Goal: Navigation & Orientation: Find specific page/section

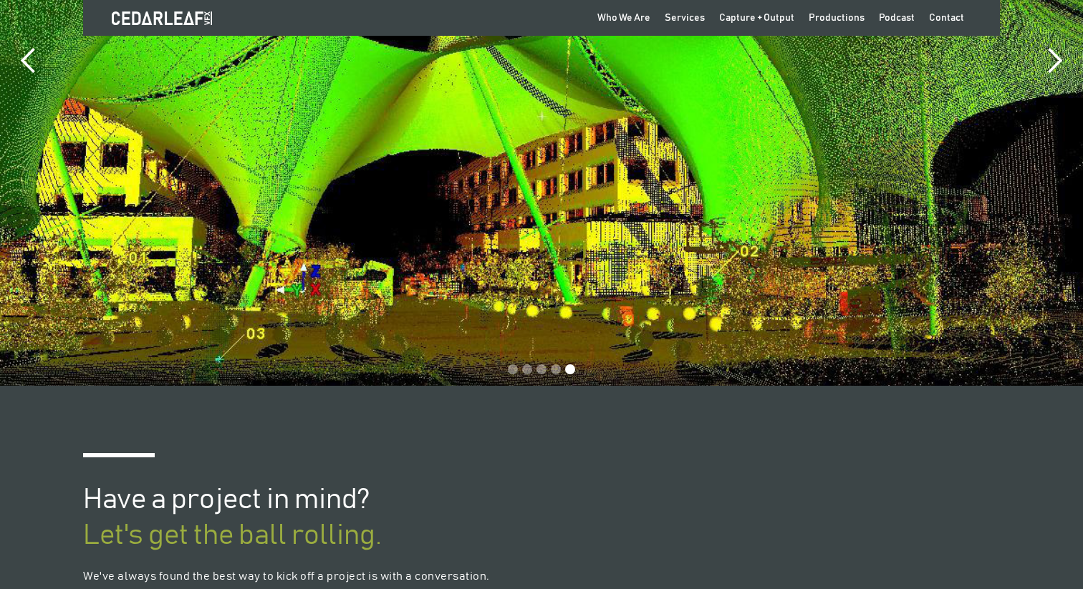
scroll to position [3274, 0]
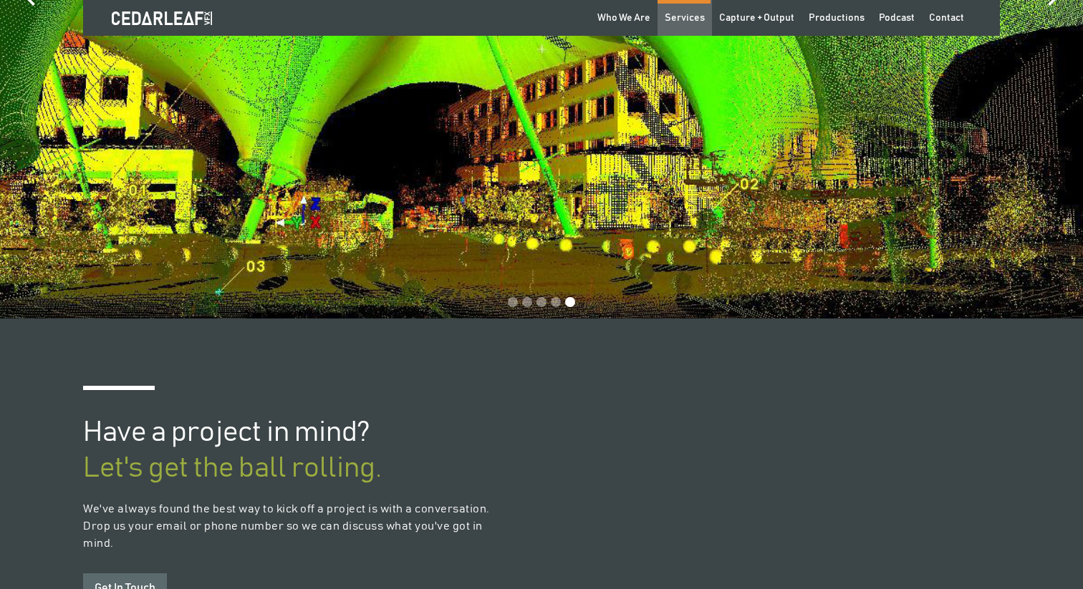
click at [685, 17] on div "Services" at bounding box center [685, 18] width 40 height 14
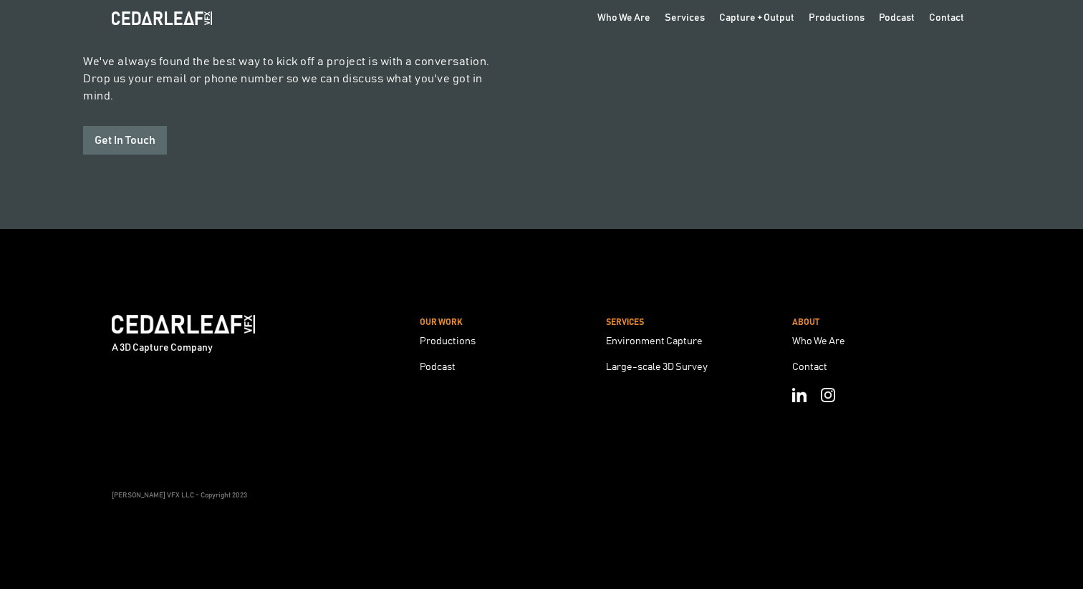
scroll to position [3725, 0]
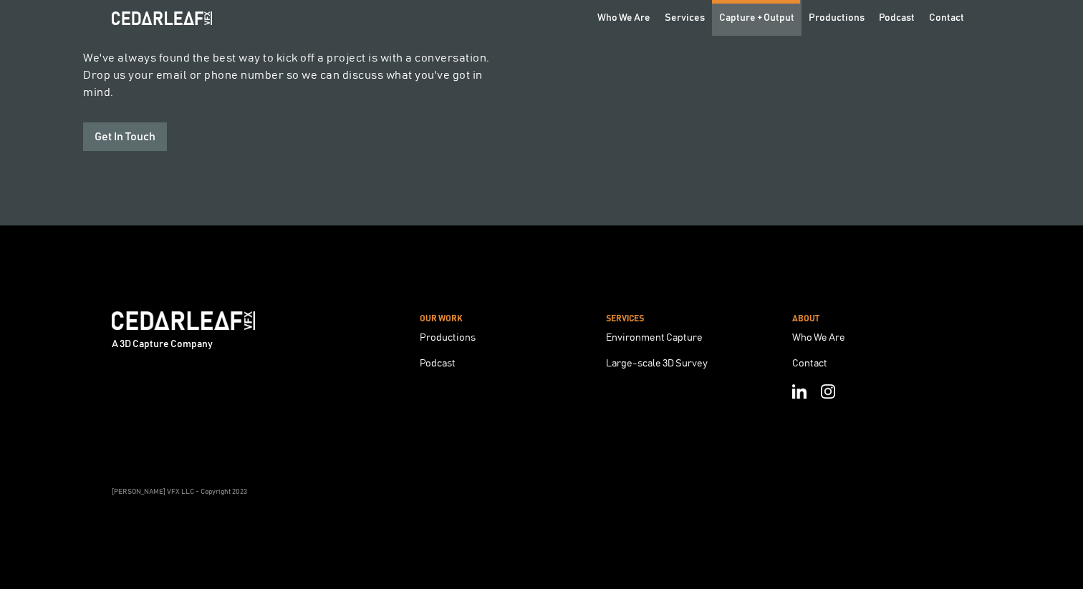
click at [765, 21] on div "Capture + Output" at bounding box center [756, 18] width 75 height 14
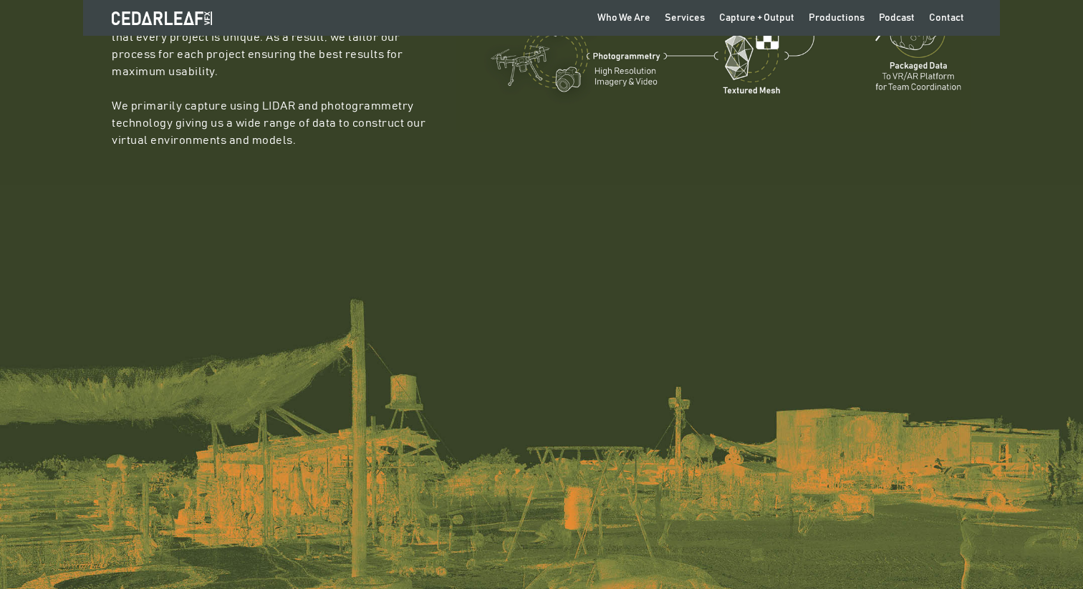
scroll to position [418, 0]
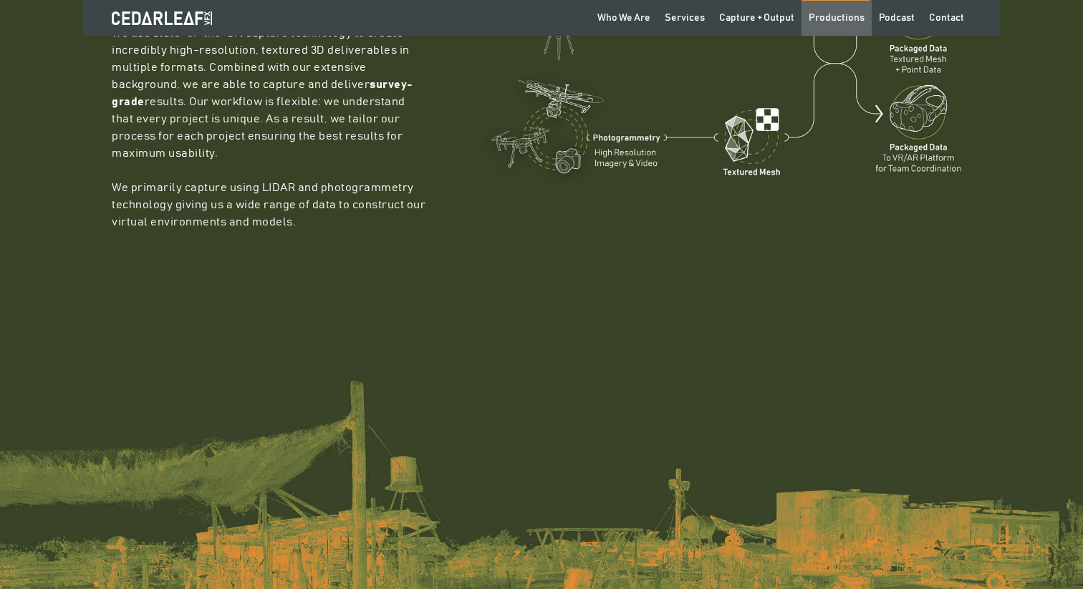
click at [825, 25] on link "Productions" at bounding box center [836, 18] width 70 height 36
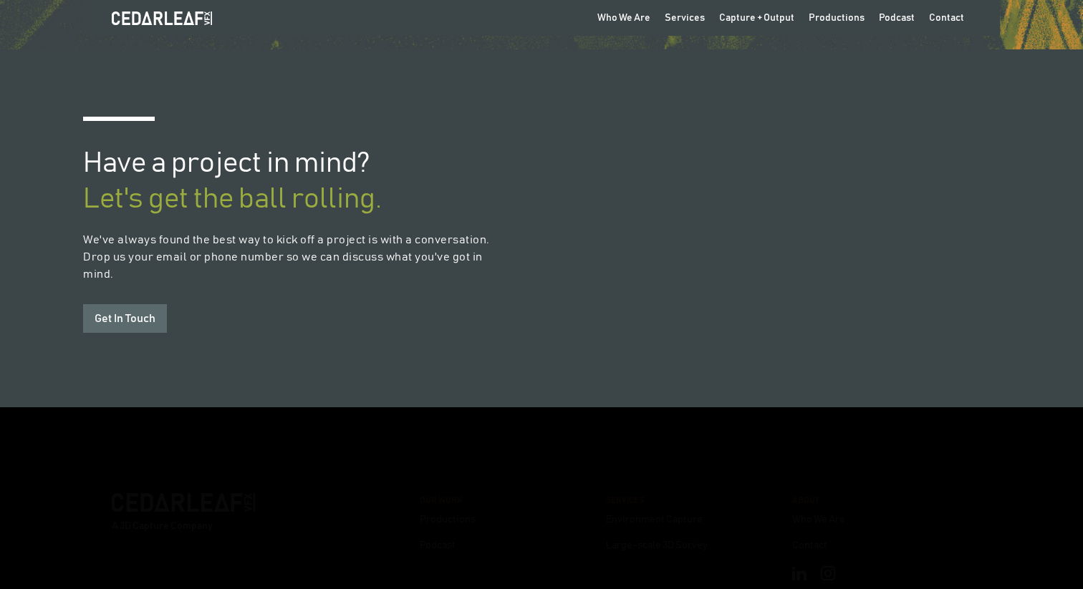
scroll to position [2723, 0]
